Goal: Information Seeking & Learning: Learn about a topic

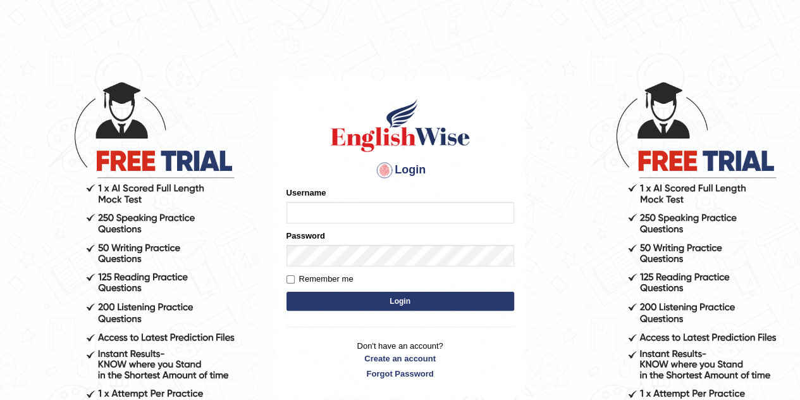
click at [343, 215] on input "Username" at bounding box center [401, 213] width 228 height 22
type input "Gabriel_05"
click at [333, 297] on button "Login" at bounding box center [401, 301] width 228 height 19
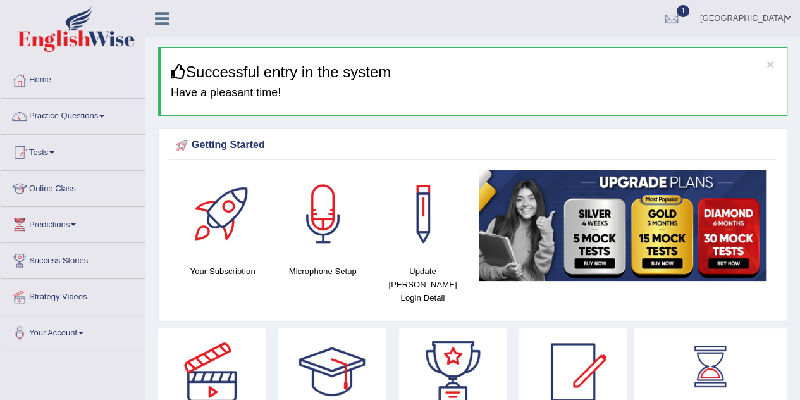
click at [54, 151] on span at bounding box center [51, 152] width 5 height 3
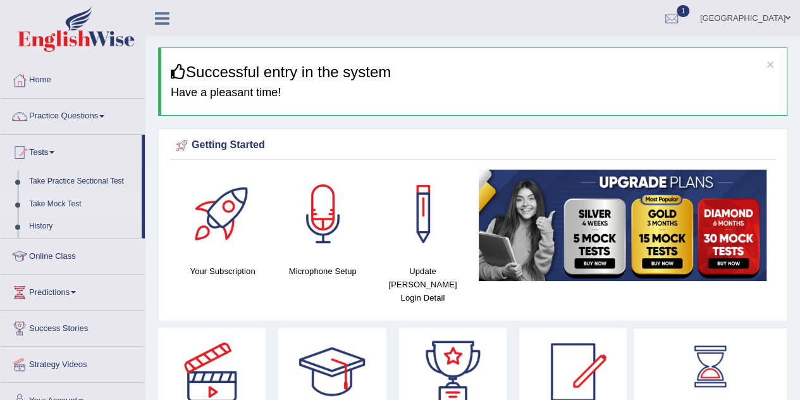
click at [58, 204] on link "Take Mock Test" at bounding box center [82, 204] width 118 height 23
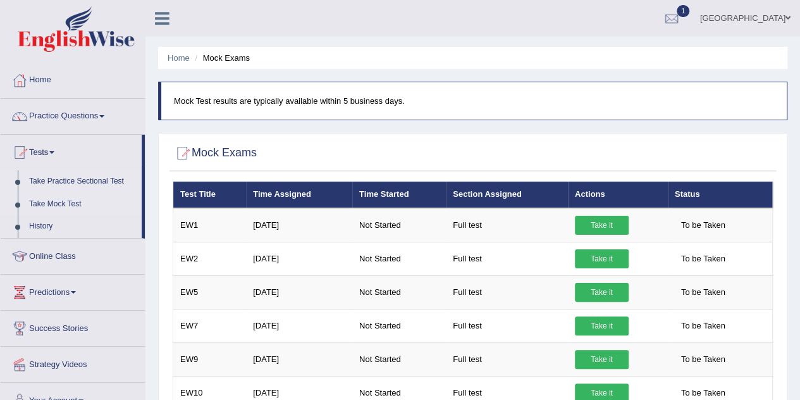
click at [77, 182] on link "Take Practice Sectional Test" at bounding box center [82, 181] width 118 height 23
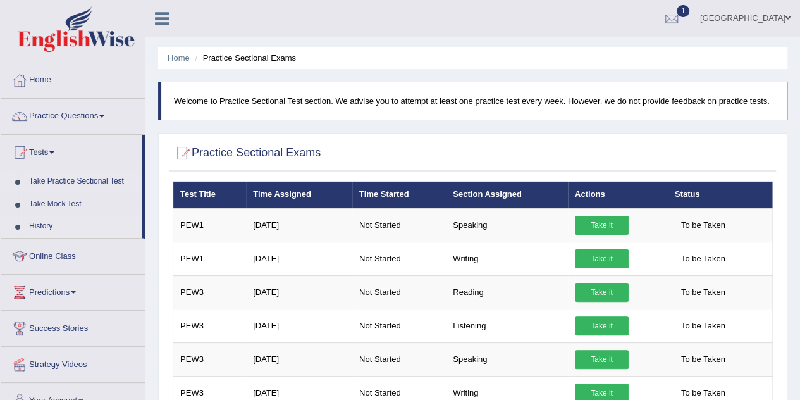
click at [33, 228] on link "History" at bounding box center [82, 226] width 118 height 23
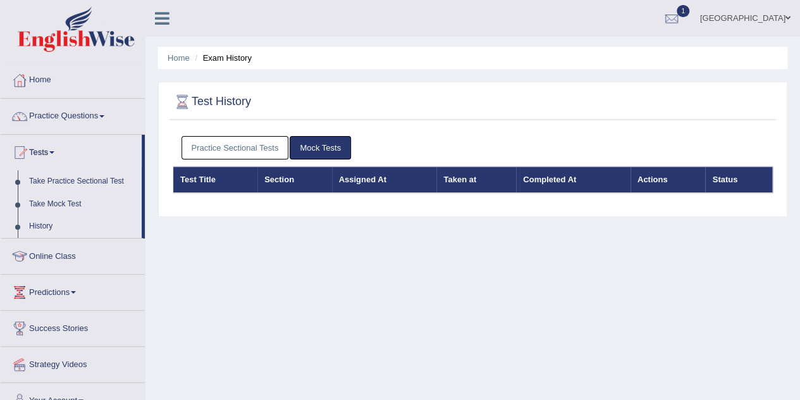
click at [59, 185] on link "Take Practice Sectional Test" at bounding box center [82, 181] width 118 height 23
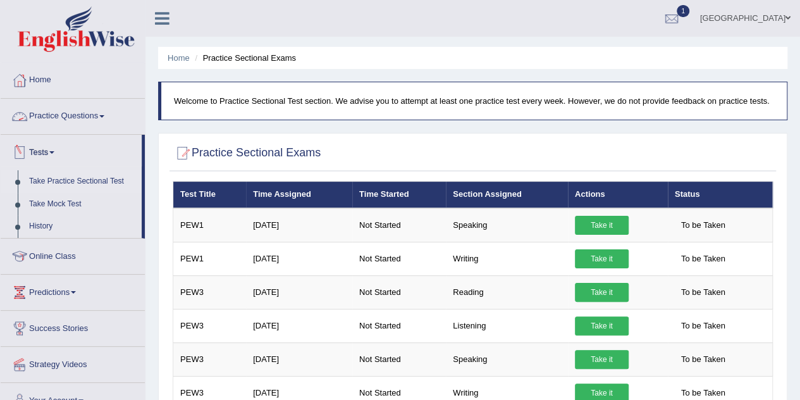
click at [78, 107] on link "Practice Questions" at bounding box center [73, 115] width 144 height 32
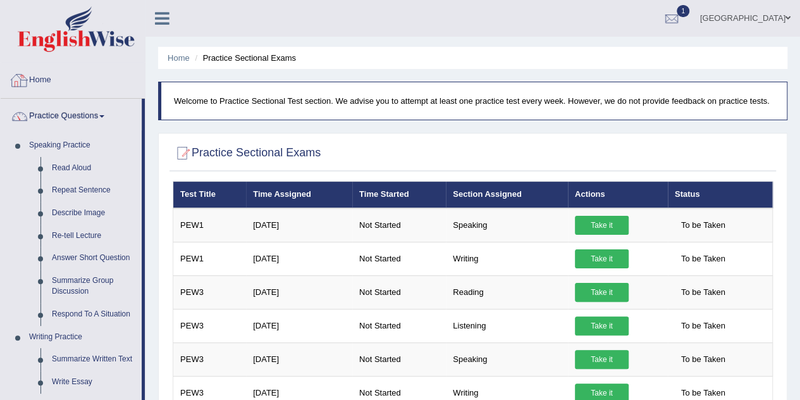
click at [91, 76] on link "Home" at bounding box center [73, 79] width 144 height 32
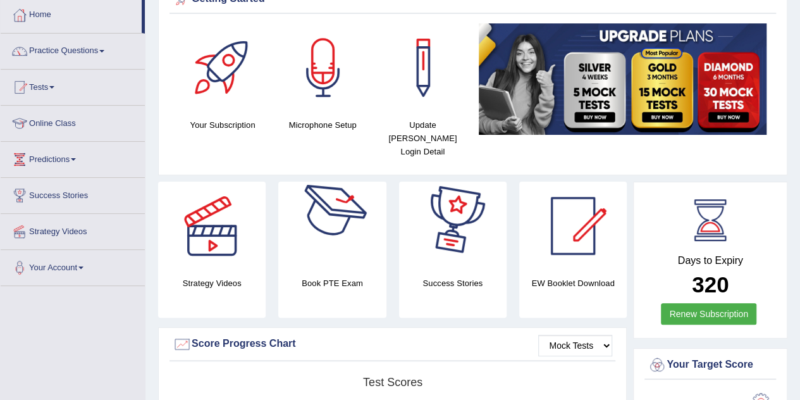
click at [339, 215] on div at bounding box center [332, 226] width 89 height 89
